Goal: Task Accomplishment & Management: Use online tool/utility

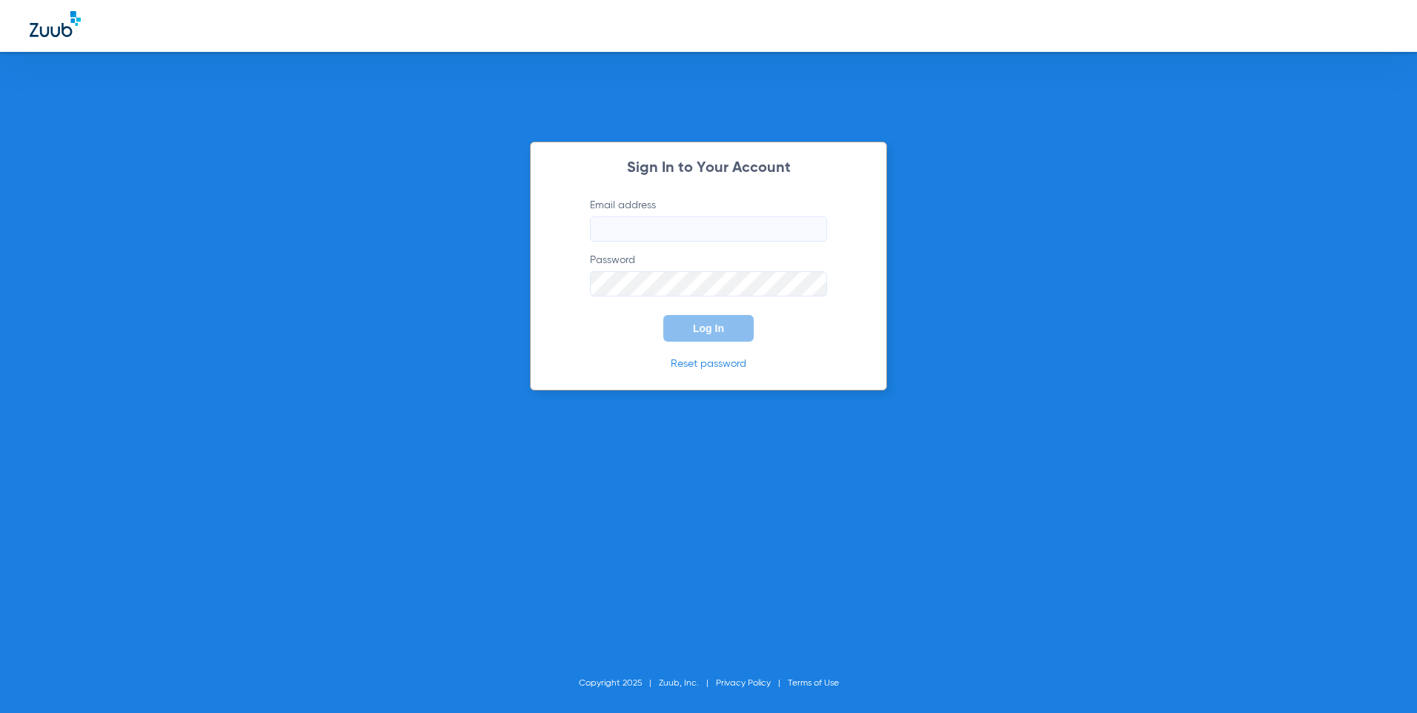
type input "[EMAIL_ADDRESS][DOMAIN_NAME]"
click at [705, 331] on span "Log In" at bounding box center [708, 328] width 31 height 12
